Goal: Task Accomplishment & Management: Manage account settings

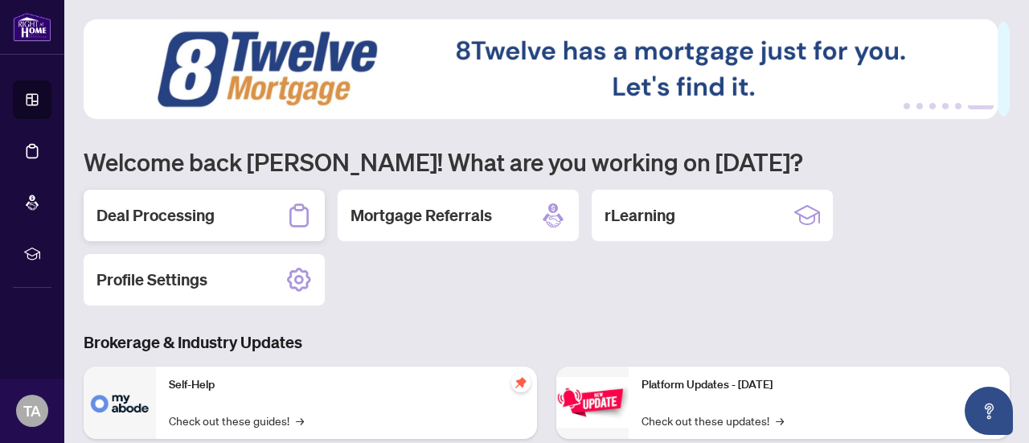
click at [226, 219] on div "Deal Processing" at bounding box center [204, 215] width 241 height 51
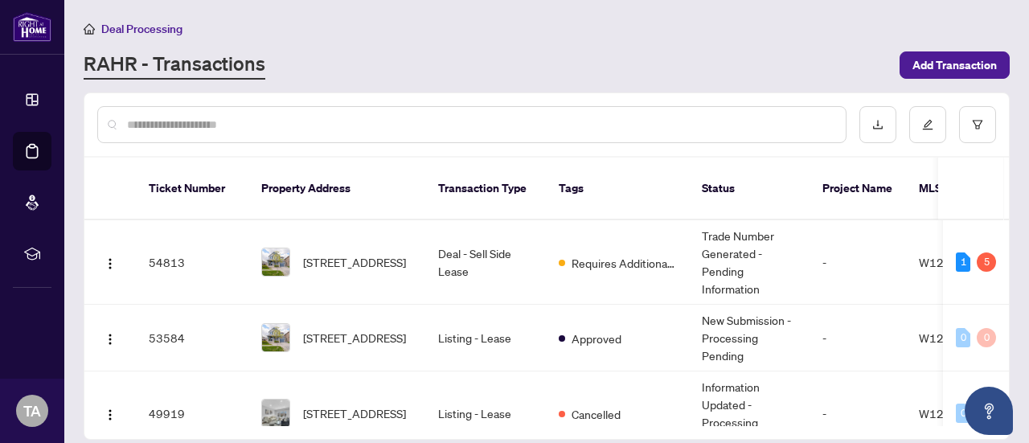
click at [637, 122] on input "text" at bounding box center [480, 125] width 706 height 18
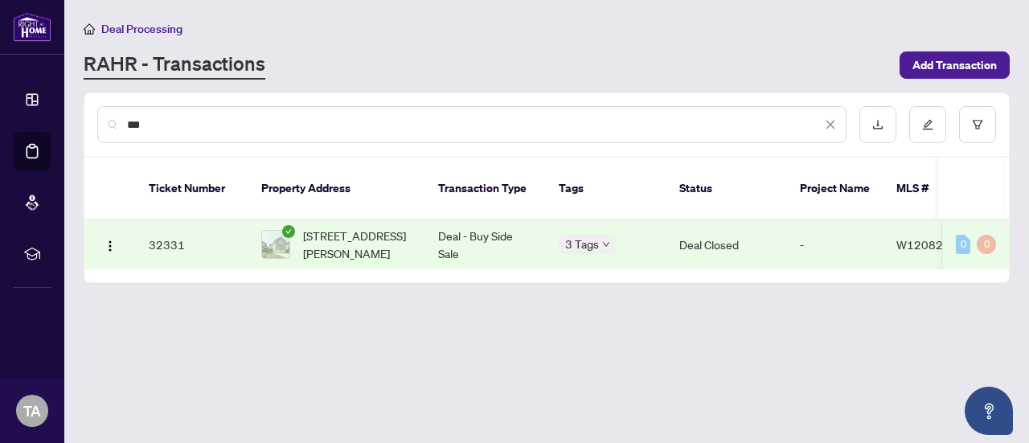
type input "***"
click at [509, 221] on td "Deal - Buy Side Sale" at bounding box center [485, 244] width 121 height 49
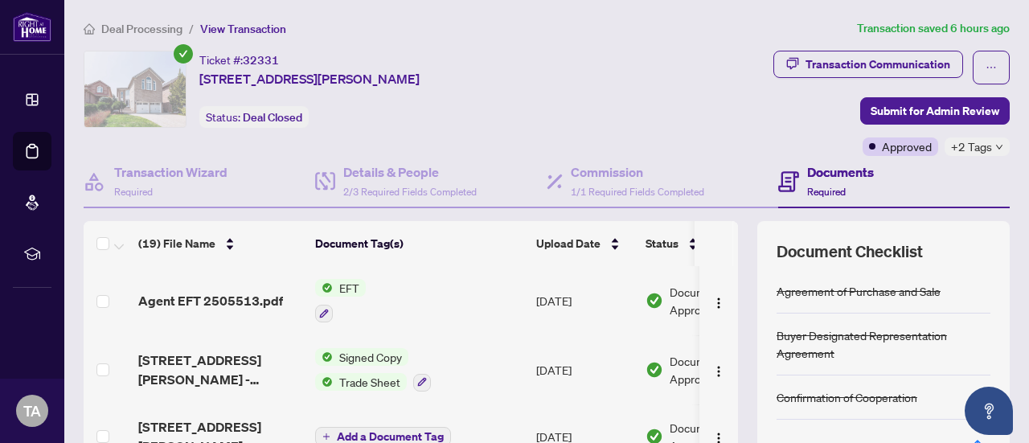
click at [363, 295] on div "EFT" at bounding box center [340, 300] width 51 height 43
click at [241, 295] on span "Agent EFT 2505513.pdf" at bounding box center [210, 300] width 145 height 19
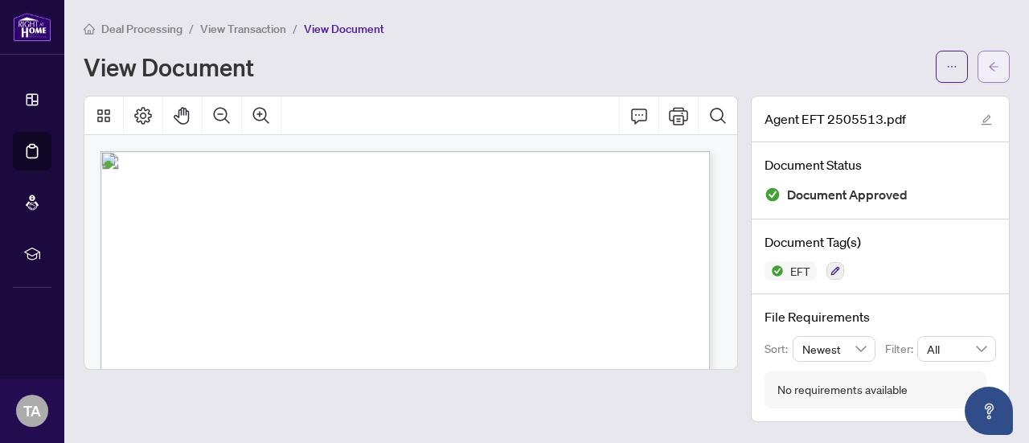
click at [989, 68] on icon "arrow-left" at bounding box center [993, 66] width 11 height 11
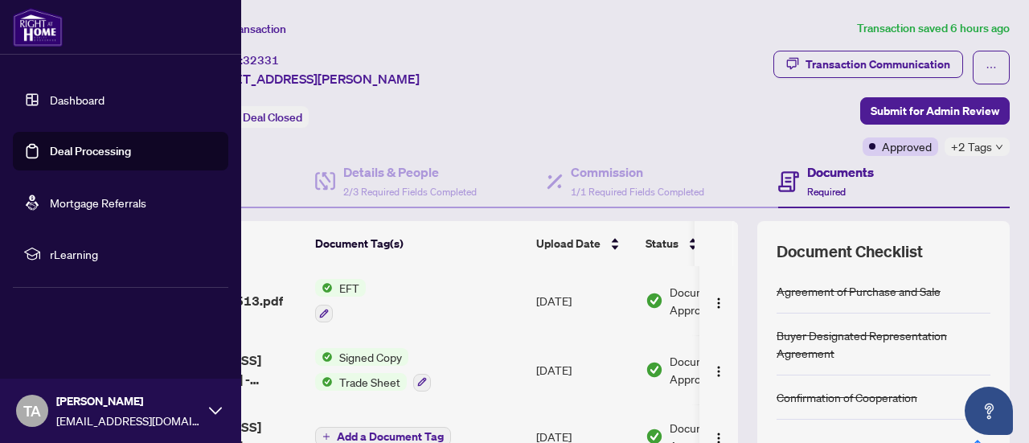
click at [87, 152] on link "Deal Processing" at bounding box center [90, 151] width 81 height 14
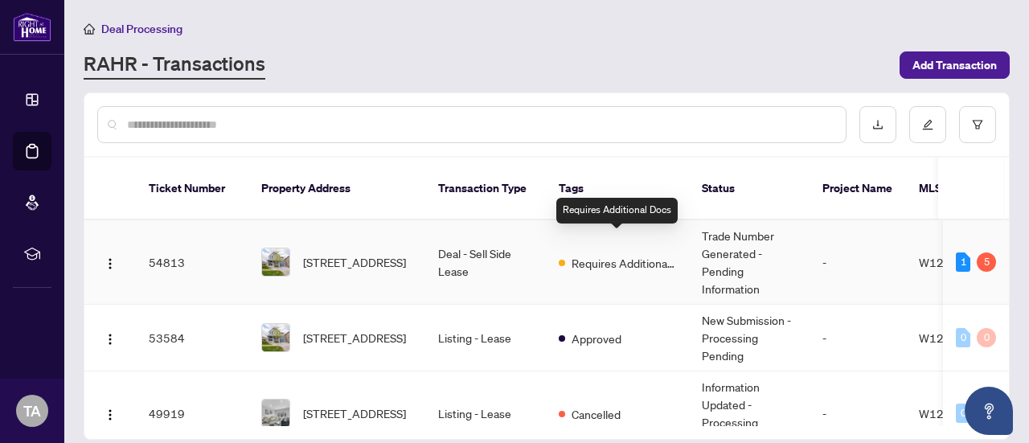
click at [637, 254] on span "Requires Additional Docs" at bounding box center [624, 263] width 105 height 18
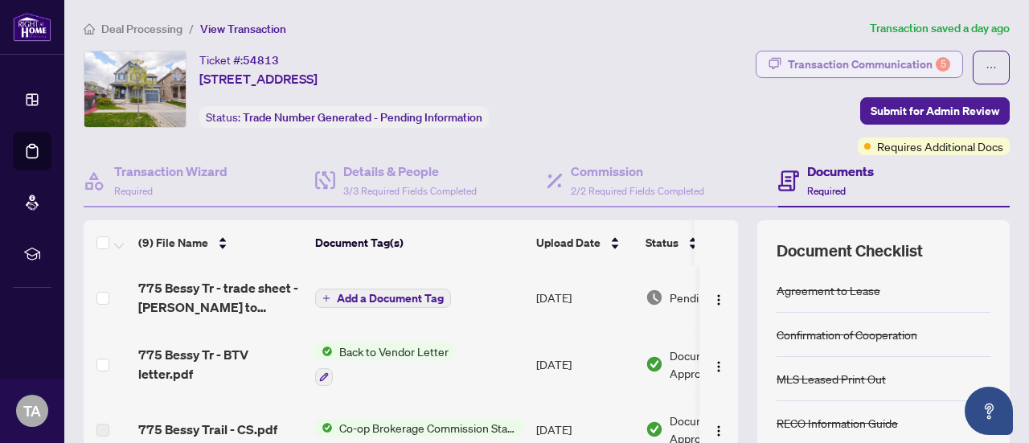
click at [899, 61] on div "Transaction Communication 5" at bounding box center [869, 64] width 162 height 26
type textarea "**********"
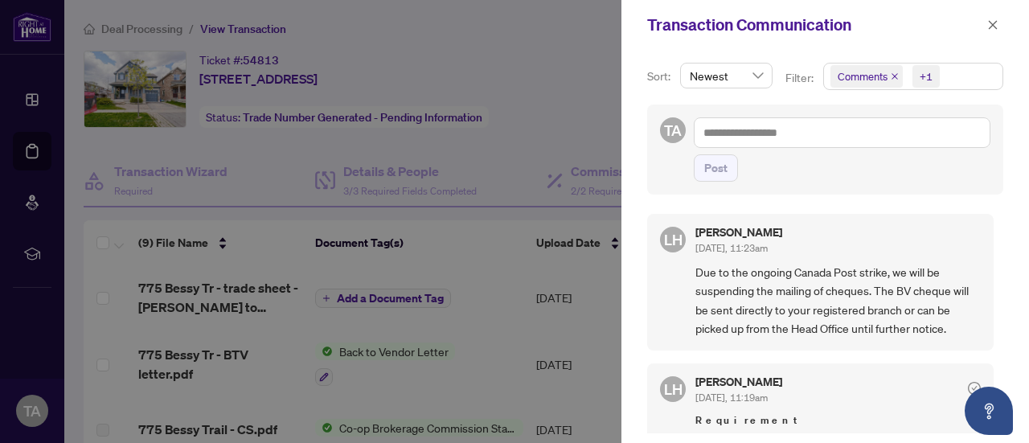
click at [893, 76] on icon "close" at bounding box center [895, 76] width 6 height 6
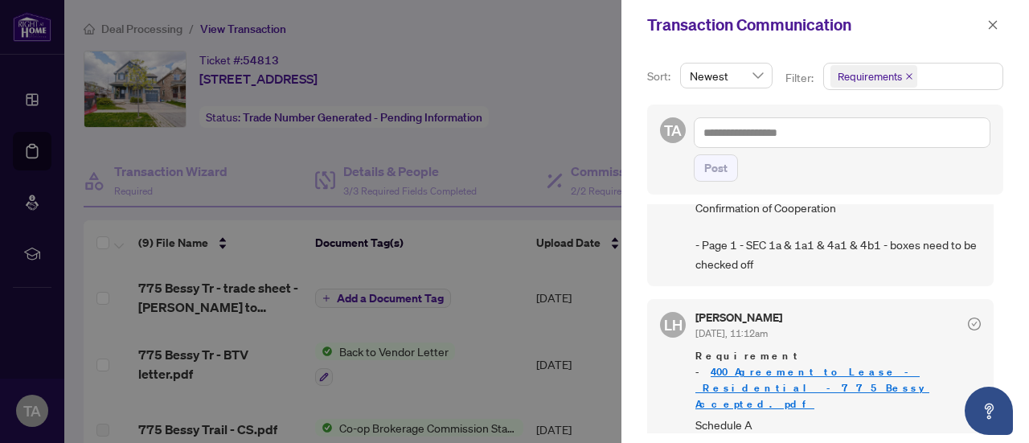
scroll to position [564, 0]
